Goal: Find specific page/section: Find specific page/section

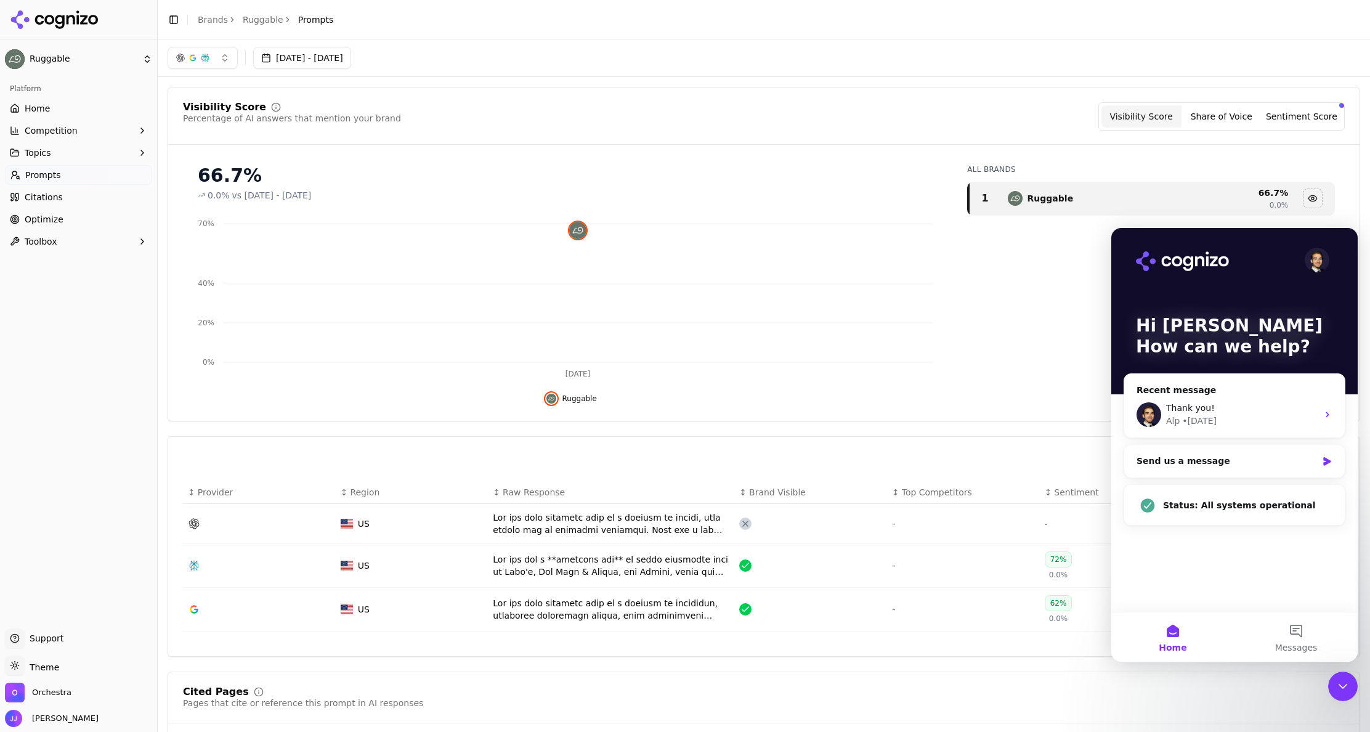
click at [773, 705] on div "Cited Pages Pages that cite or reference this prompt in AI responses" at bounding box center [764, 698] width 1162 height 22
click at [52, 60] on html "Ruggable Platform Home Competition Topics Prompts Citations Optimize Toolbox Su…" at bounding box center [685, 366] width 1370 height 732
click at [221, 113] on div "Ruggable ⌘ 2" at bounding box center [238, 101] width 151 height 25
